Goal: Find specific page/section: Find specific page/section

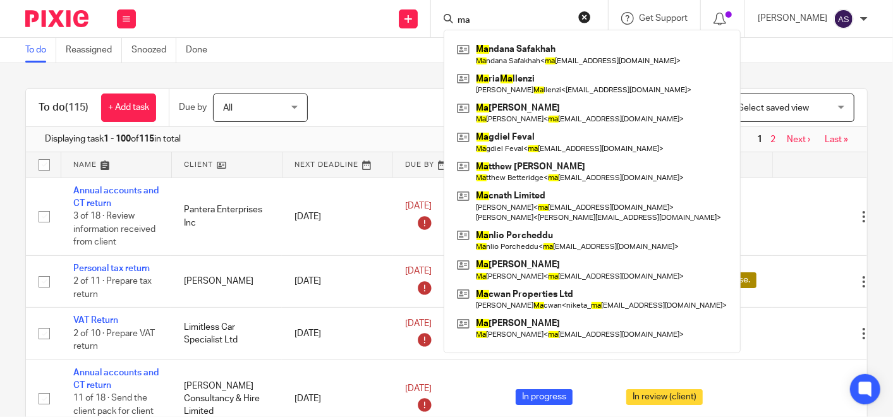
type input "m"
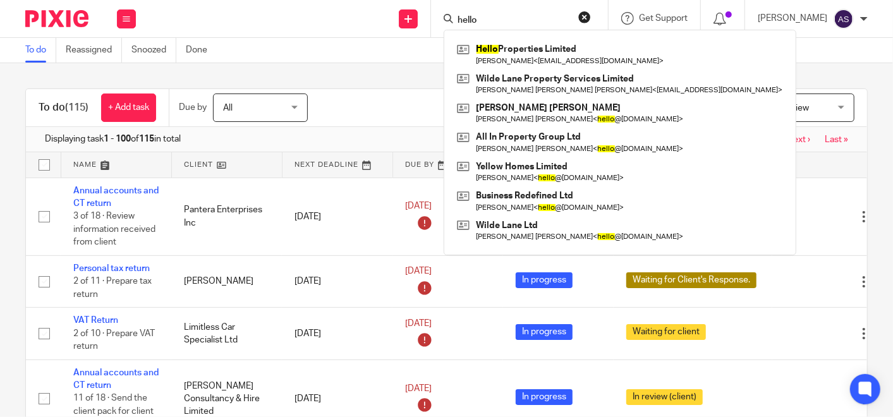
type input "hello"
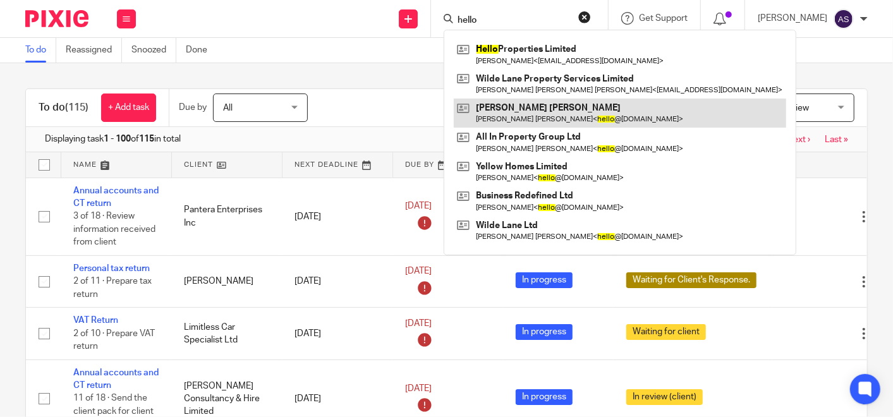
click at [548, 100] on link at bounding box center [620, 113] width 332 height 29
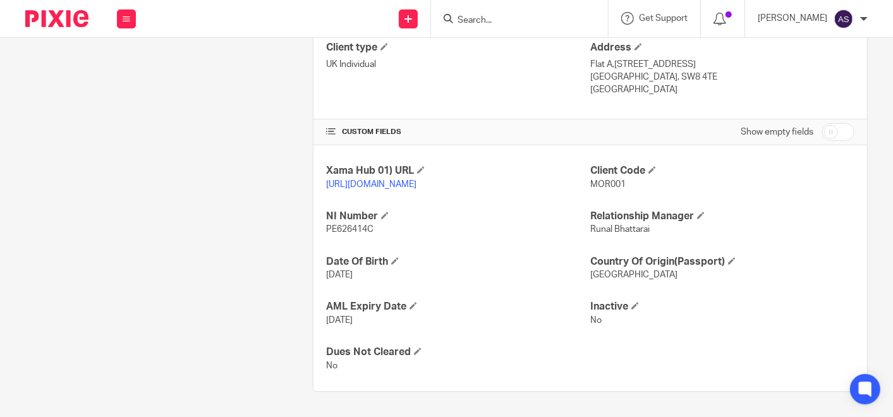
scroll to position [351, 0]
click at [610, 178] on p "MOR001" at bounding box center [722, 184] width 264 height 13
copy span "MOR001"
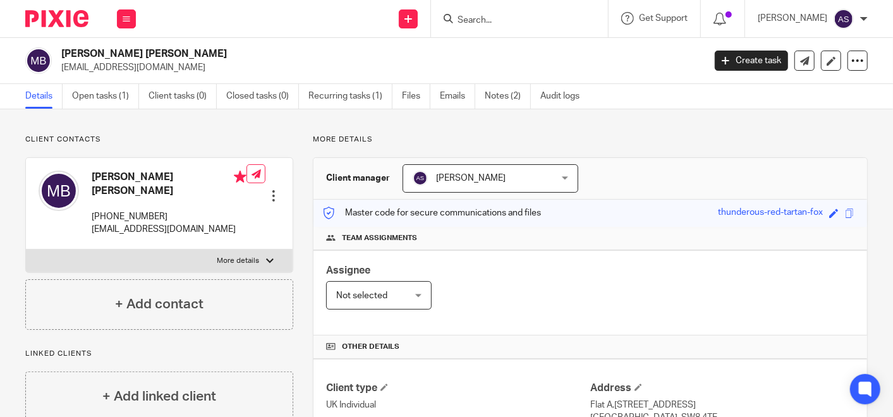
click at [527, 24] on input "Search" at bounding box center [513, 20] width 114 height 11
type input "a"
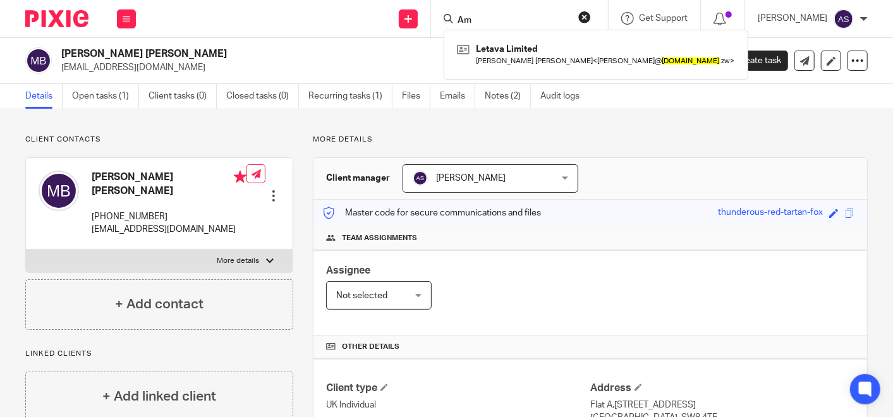
type input "A"
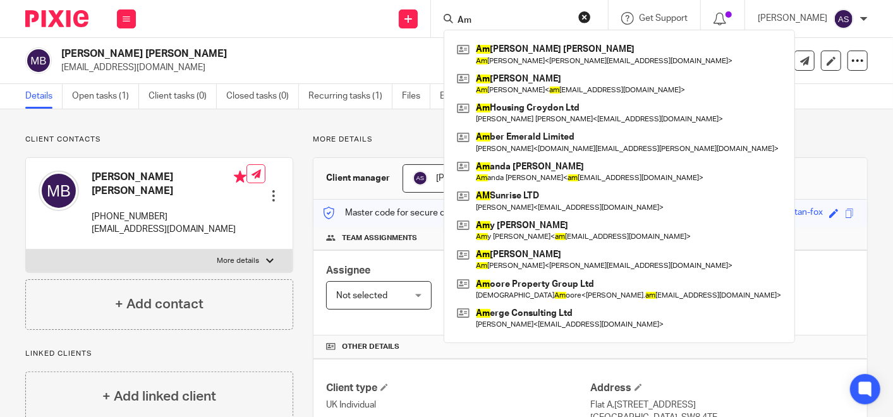
type input "A"
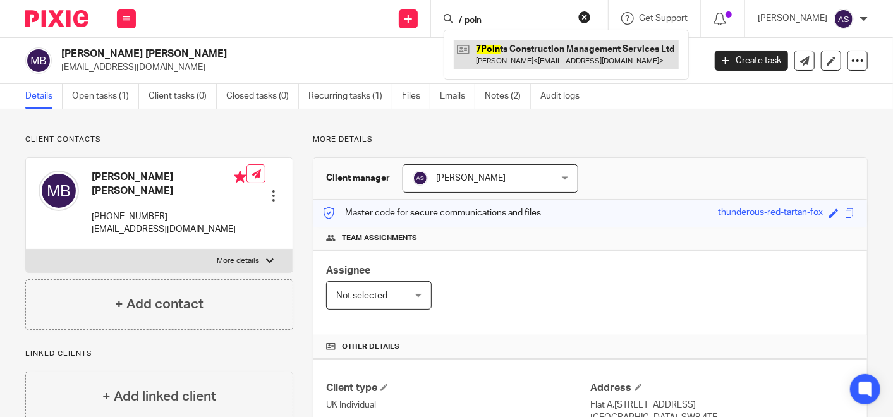
type input "7 poin"
click at [543, 51] on link at bounding box center [566, 54] width 225 height 29
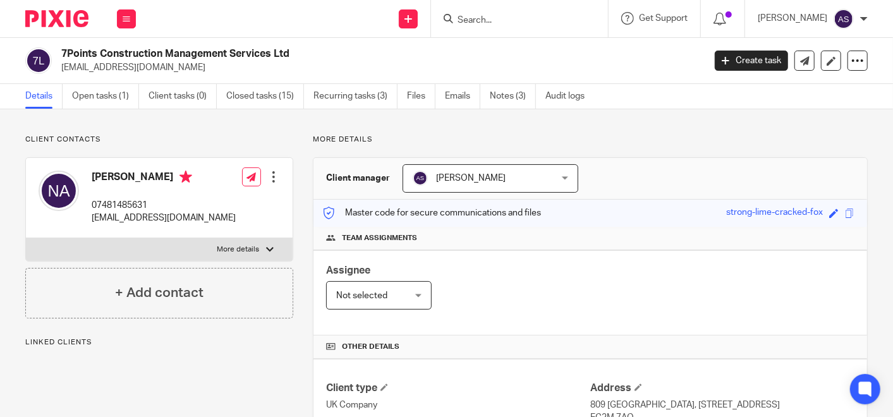
click at [526, 24] on input "Search" at bounding box center [513, 20] width 114 height 11
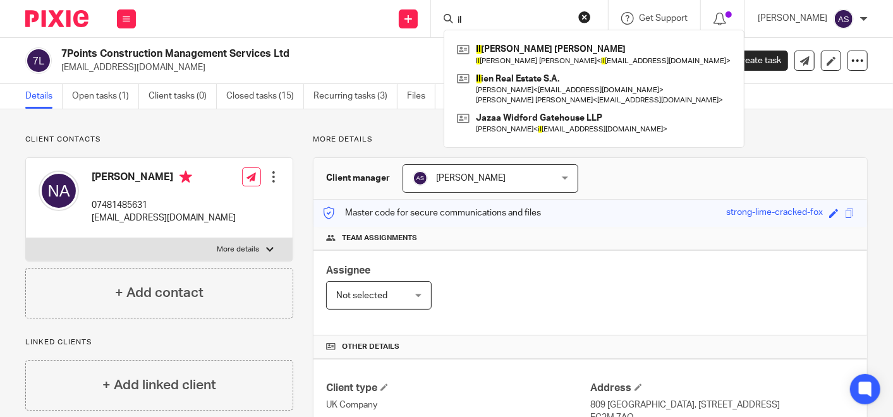
type input "i"
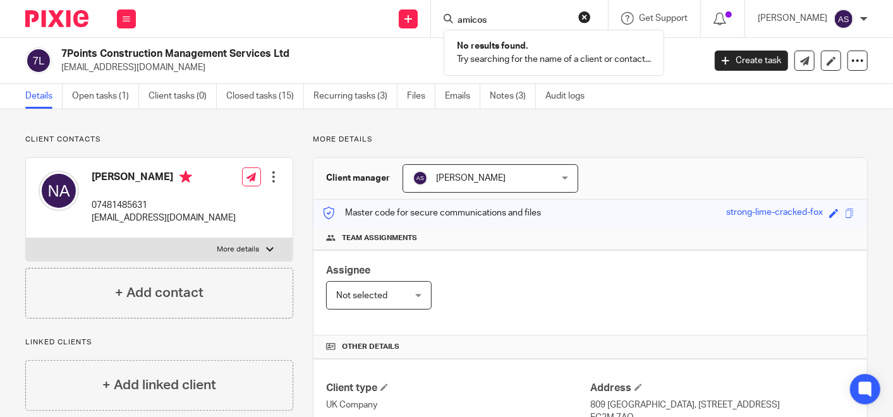
type input "amicos"
